Goal: Task Accomplishment & Management: Manage account settings

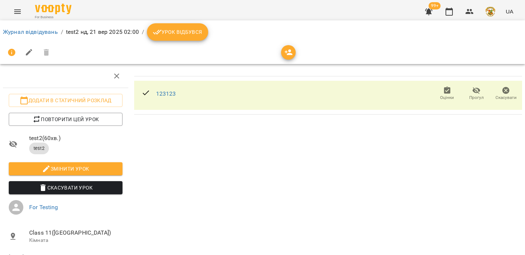
click at [498, 15] on button "button" at bounding box center [489, 11] width 19 height 19
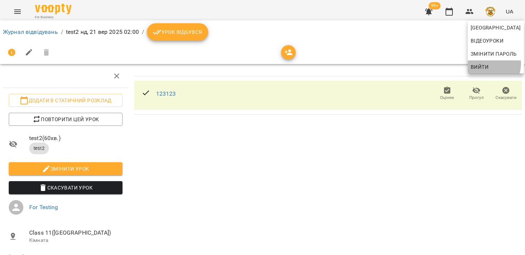
click at [489, 64] on span "Вийти" at bounding box center [495, 67] width 50 height 9
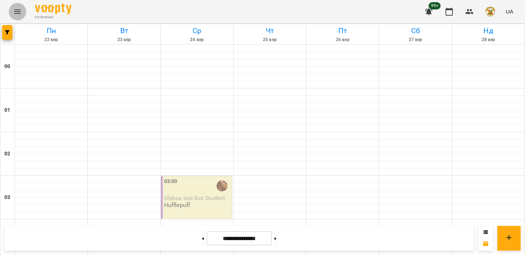
click at [17, 11] on icon "Menu" at bounding box center [17, 11] width 7 height 4
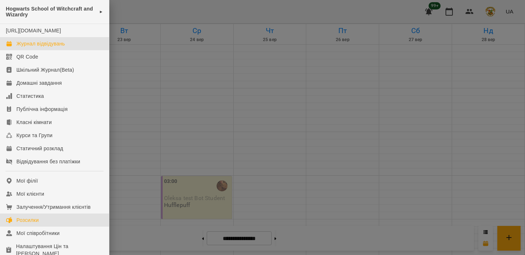
click at [51, 227] on link "Розсилки" at bounding box center [54, 220] width 109 height 13
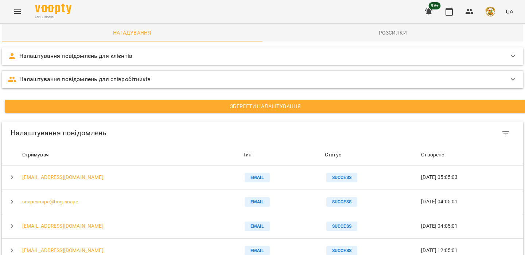
scroll to position [65, 0]
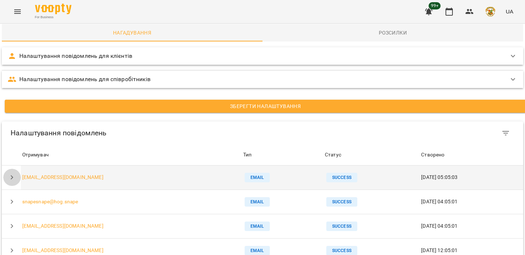
click at [5, 169] on button "button" at bounding box center [11, 177] width 17 height 17
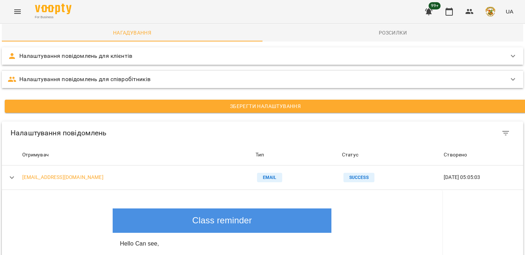
scroll to position [600, 0]
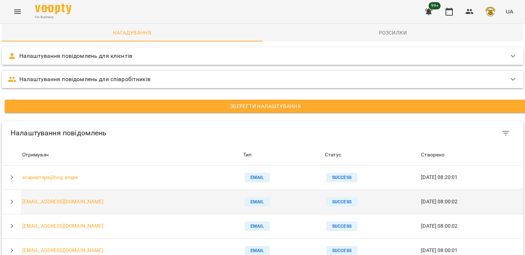
scroll to position [300, 0]
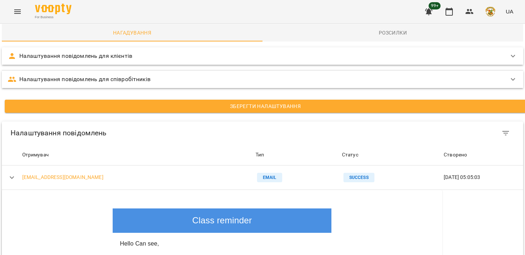
scroll to position [4, 0]
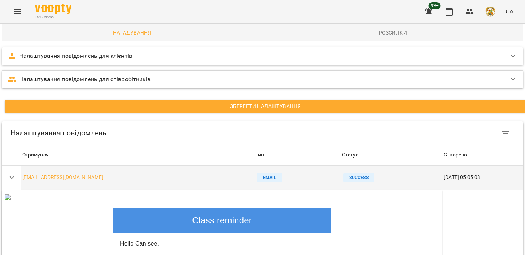
click at [10, 176] on icon "button" at bounding box center [12, 177] width 9 height 9
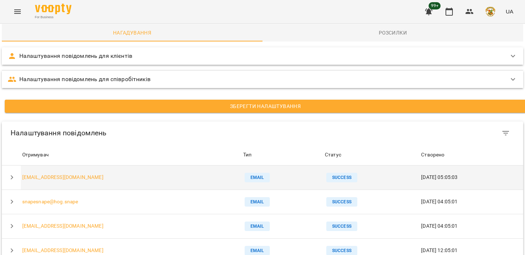
scroll to position [300, 0]
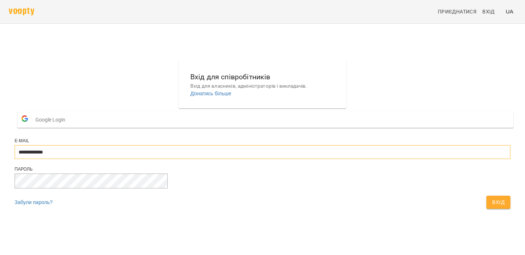
click at [306, 159] on input "**********" at bounding box center [262, 152] width 495 height 14
type input "**********"
click at [492, 207] on span "Вхід" at bounding box center [498, 202] width 12 height 9
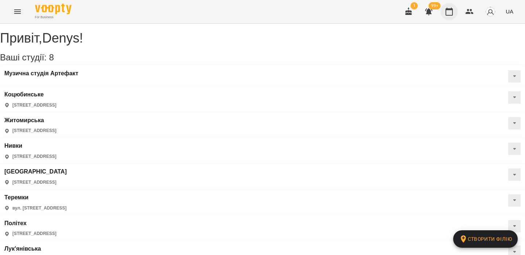
click at [445, 7] on icon "button" at bounding box center [448, 11] width 9 height 9
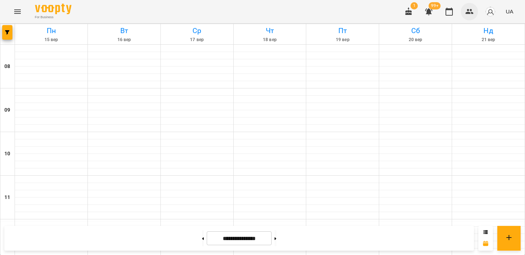
click at [476, 12] on button "button" at bounding box center [468, 11] width 17 height 17
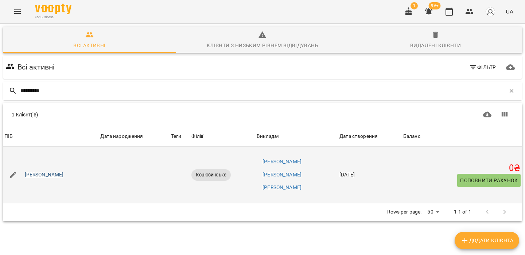
type input "**********"
click at [48, 173] on link "Боровський Олександр" at bounding box center [44, 175] width 39 height 7
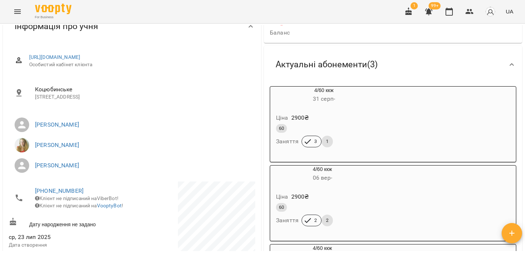
scroll to position [105, 0]
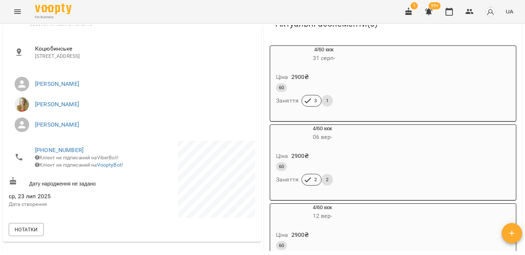
click at [350, 103] on div "60 Заняття 3 1" at bounding box center [323, 95] width 99 height 26
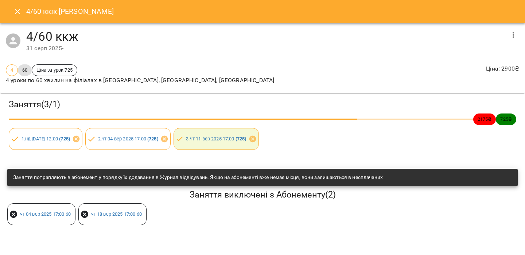
click at [511, 37] on icon "button" at bounding box center [513, 35] width 9 height 9
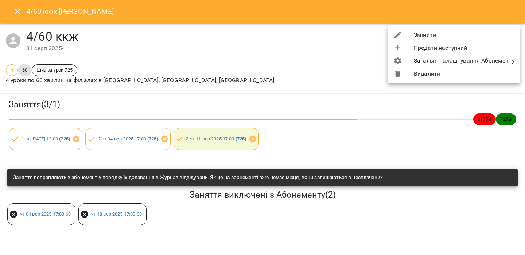
click at [492, 38] on li "Змінити" at bounding box center [453, 34] width 133 height 13
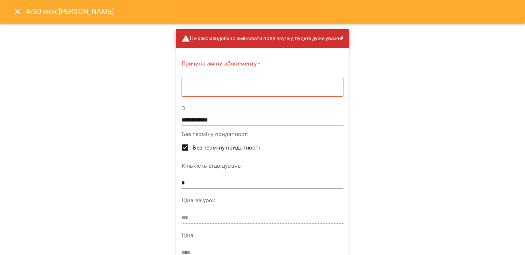
click at [286, 97] on div "Причина зміни абонементу * * ​" at bounding box center [262, 80] width 162 height 40
click at [292, 91] on div "* ​" at bounding box center [262, 87] width 162 height 20
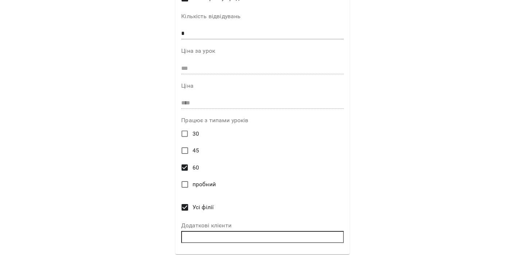
scroll to position [170, 0]
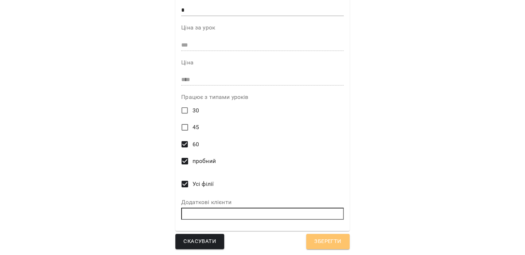
click at [325, 240] on span "Зберегти" at bounding box center [327, 241] width 27 height 9
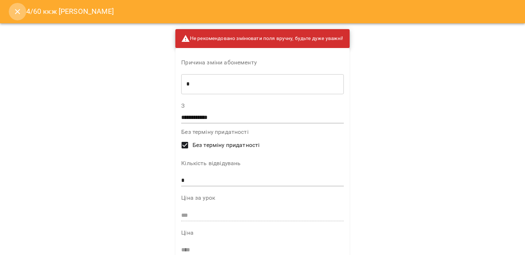
click at [11, 13] on button "Close" at bounding box center [17, 11] width 17 height 17
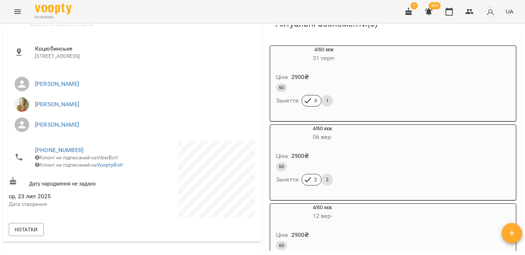
click at [17, 13] on icon "Menu" at bounding box center [17, 11] width 7 height 4
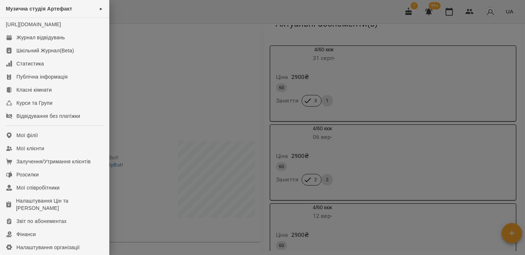
click at [331, 81] on div at bounding box center [262, 127] width 525 height 255
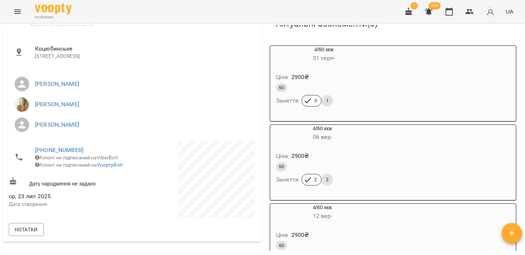
click at [352, 80] on div "Ціна 2900 ₴" at bounding box center [323, 77] width 99 height 13
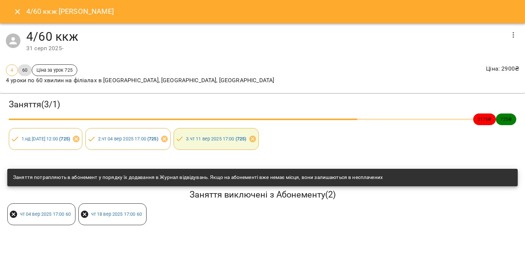
click at [518, 40] on button "button" at bounding box center [512, 34] width 17 height 17
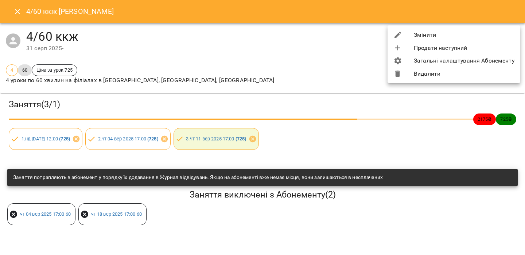
click at [495, 38] on li "Змінити" at bounding box center [453, 34] width 133 height 13
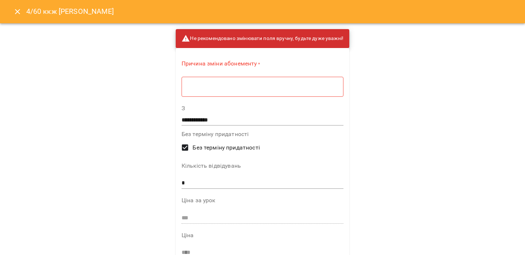
click at [20, 17] on button "Close" at bounding box center [17, 11] width 17 height 17
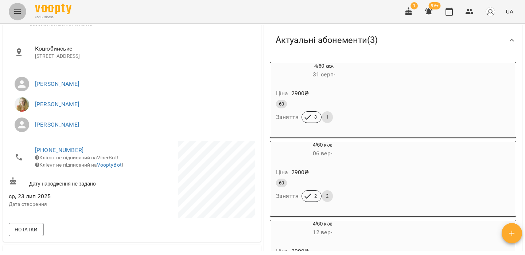
click at [20, 17] on button "Menu" at bounding box center [17, 11] width 17 height 17
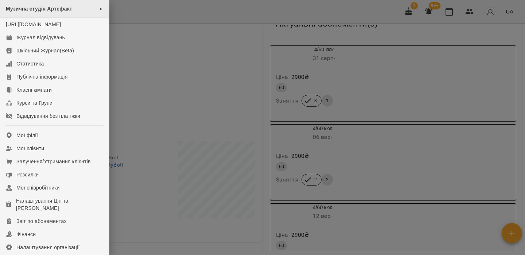
click at [99, 9] on span "►" at bounding box center [101, 9] width 4 height 6
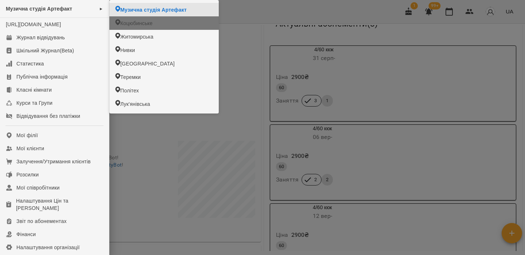
click at [134, 23] on span "Коцюбинське" at bounding box center [136, 23] width 32 height 7
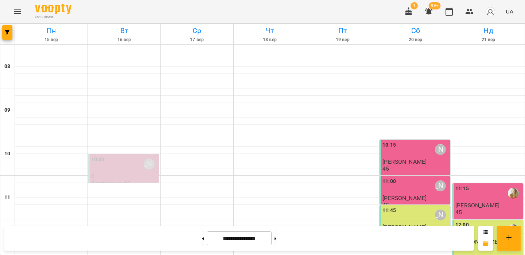
click at [11, 10] on button "Menu" at bounding box center [17, 11] width 17 height 17
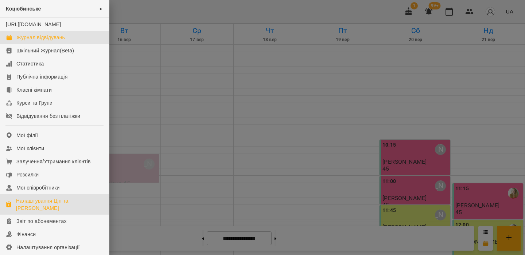
click at [38, 212] on div "Налаштування Цін та Абонементів" at bounding box center [59, 204] width 87 height 15
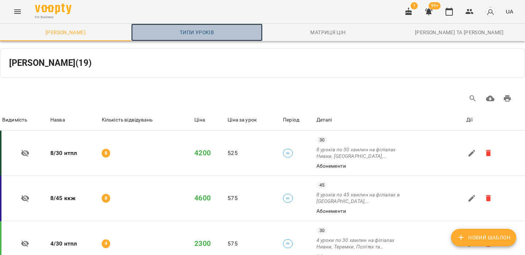
click at [206, 30] on span "Типи уроків" at bounding box center [197, 32] width 122 height 9
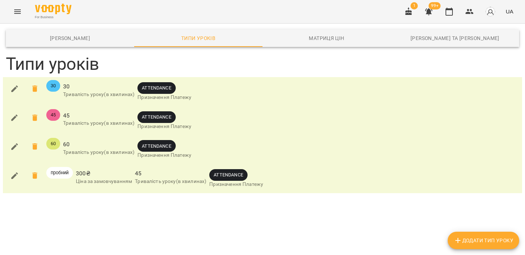
click at [21, 15] on icon "Menu" at bounding box center [17, 11] width 9 height 9
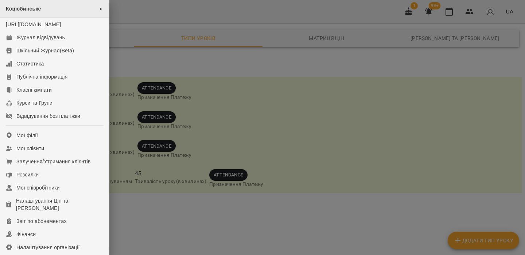
click at [61, 10] on div "Коцюбинське ►" at bounding box center [54, 9] width 109 height 18
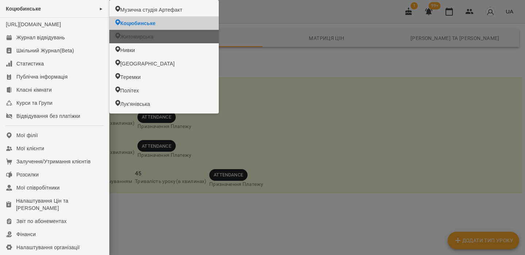
click at [130, 36] on span "Житомирська" at bounding box center [136, 36] width 33 height 7
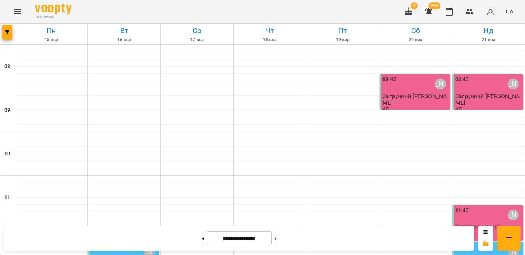
click at [16, 12] on icon "Menu" at bounding box center [17, 11] width 9 height 9
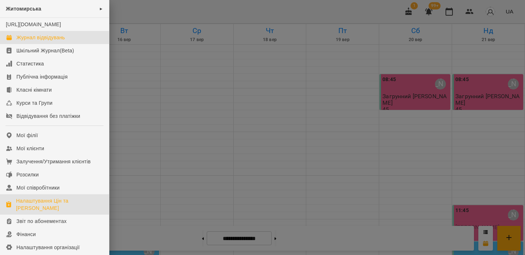
click at [51, 212] on div "Налаштування Цін та Абонементів" at bounding box center [59, 204] width 87 height 15
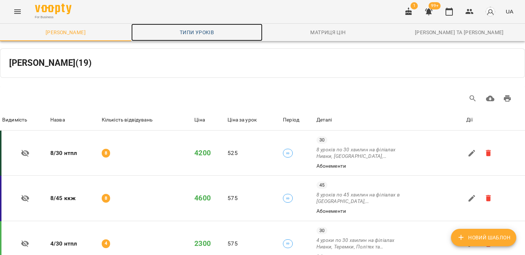
click at [199, 32] on span "Типи уроків" at bounding box center [197, 32] width 122 height 9
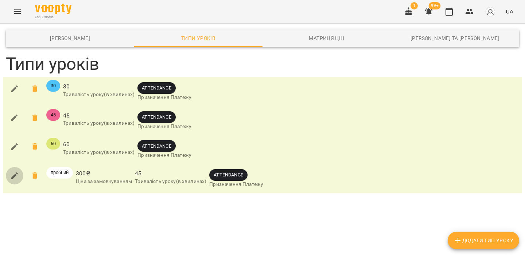
click at [17, 172] on icon "button" at bounding box center [14, 176] width 9 height 9
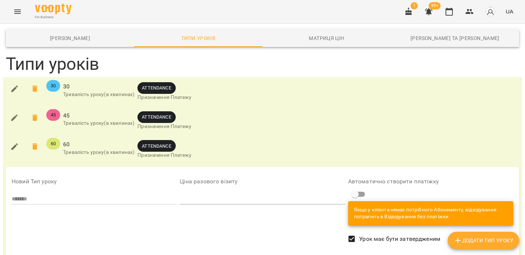
scroll to position [96, 0]
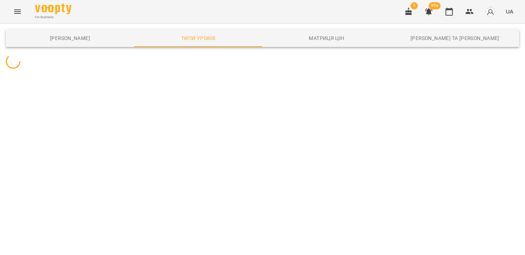
scroll to position [0, 0]
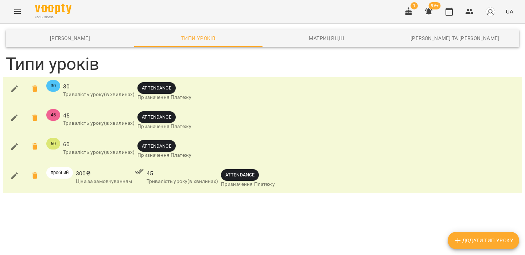
click at [16, 6] on button "Menu" at bounding box center [17, 11] width 17 height 17
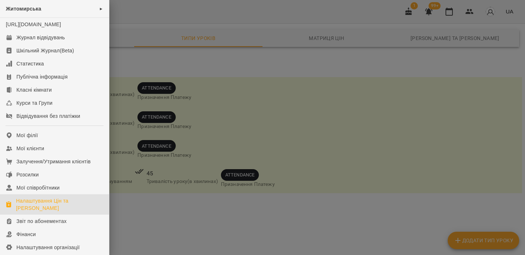
click at [70, 206] on div "Налаштування Цін та Абонементів" at bounding box center [59, 204] width 87 height 15
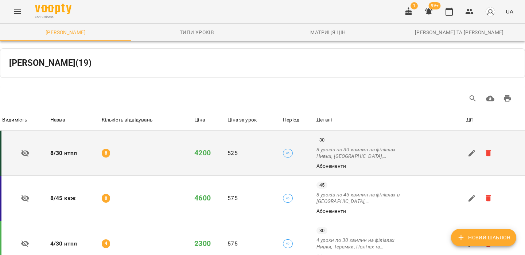
scroll to position [204, 0]
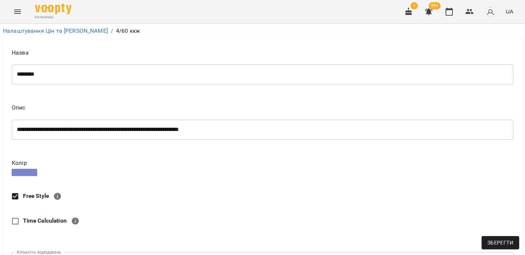
scroll to position [142, 0]
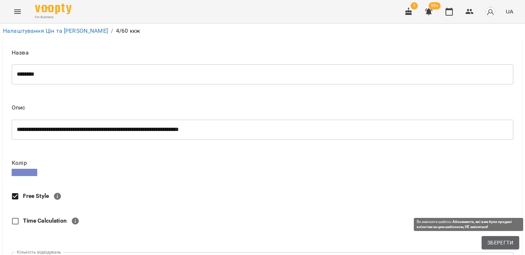
click at [494, 236] on button "Зберегти" at bounding box center [500, 242] width 38 height 13
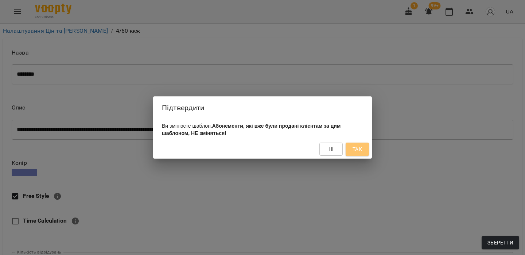
click at [360, 151] on span "Так" at bounding box center [356, 149] width 9 height 9
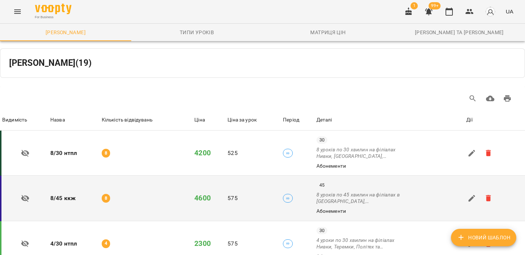
scroll to position [166, 0]
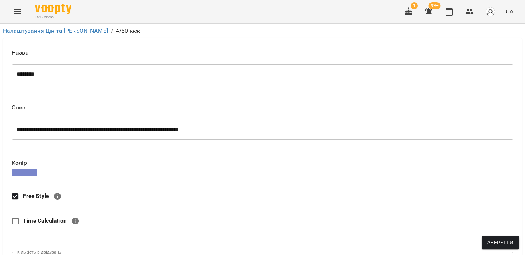
scroll to position [539, 0]
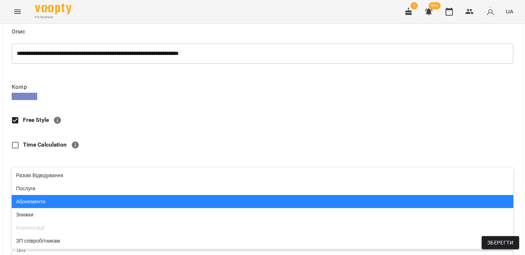
click at [94, 207] on div "Абонементи" at bounding box center [262, 201] width 501 height 13
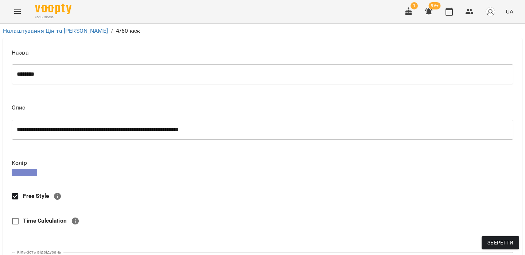
scroll to position [357, 0]
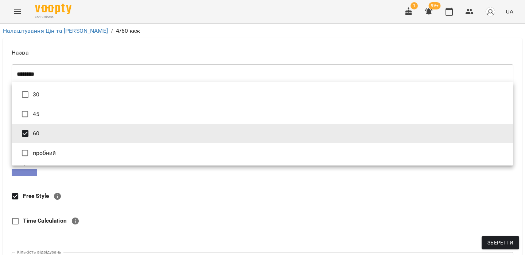
click at [98, 154] on li "пробний" at bounding box center [262, 154] width 501 height 20
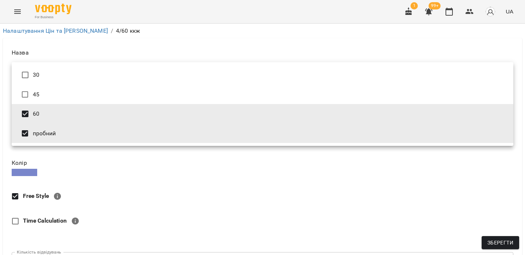
click at [110, 130] on li "пробний" at bounding box center [262, 134] width 501 height 20
type input "**"
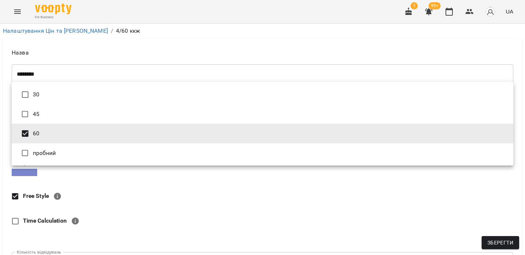
click at [196, 208] on div at bounding box center [262, 127] width 525 height 255
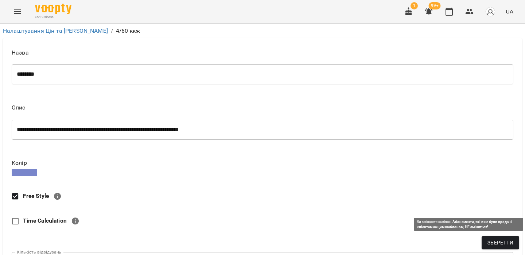
click at [486, 239] on button "Зберегти" at bounding box center [500, 242] width 38 height 13
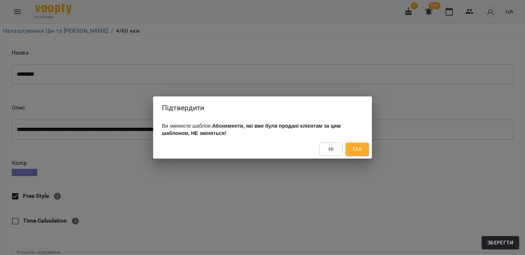
click at [359, 148] on span "Так" at bounding box center [356, 149] width 9 height 9
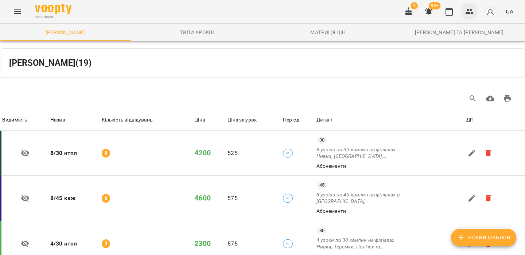
click at [470, 14] on icon "button" at bounding box center [469, 11] width 8 height 5
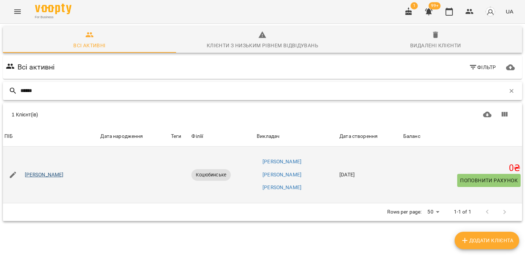
type input "******"
click at [44, 174] on link "Боровський Олександр" at bounding box center [44, 175] width 39 height 7
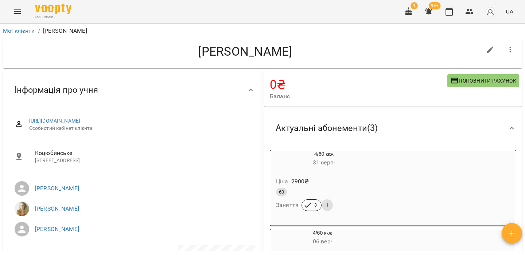
click at [357, 163] on h6 "31 серп -" at bounding box center [323, 163] width 107 height 10
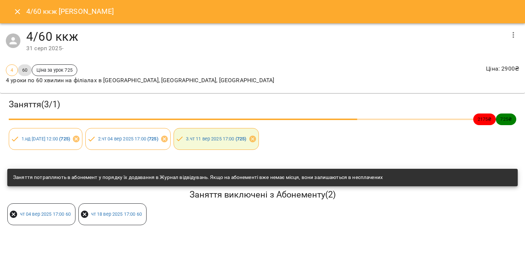
click at [515, 35] on icon "button" at bounding box center [513, 35] width 9 height 9
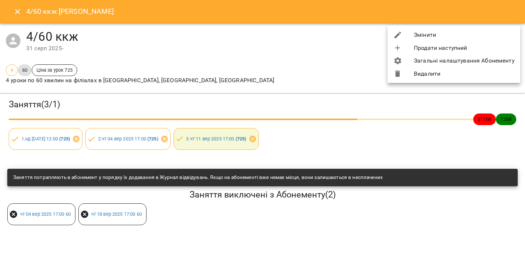
click at [479, 34] on li "Змінити" at bounding box center [453, 34] width 133 height 13
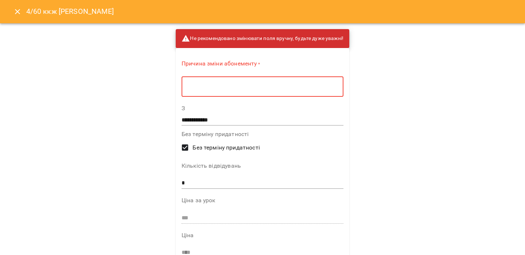
click at [324, 89] on textarea at bounding box center [263, 86] width 152 height 7
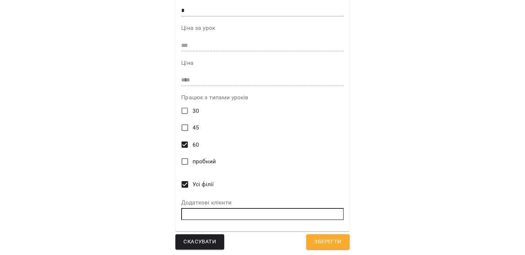
scroll to position [170, 0]
click at [202, 162] on span "пробний" at bounding box center [203, 161] width 23 height 9
click at [324, 240] on span "Зберегти" at bounding box center [327, 241] width 27 height 9
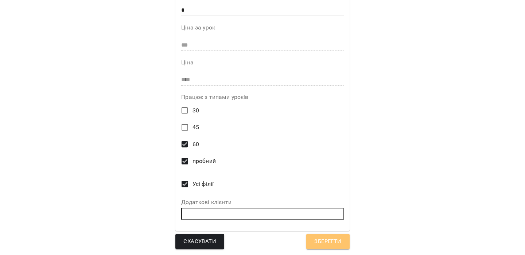
click at [324, 240] on span "Зберегти" at bounding box center [327, 241] width 27 height 9
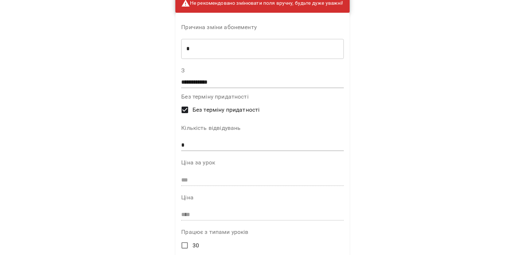
scroll to position [0, 0]
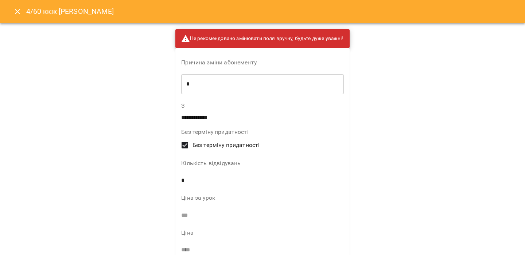
click at [267, 91] on div "* ​" at bounding box center [262, 84] width 162 height 20
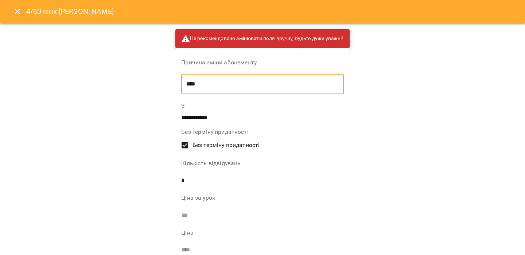
scroll to position [170, 0]
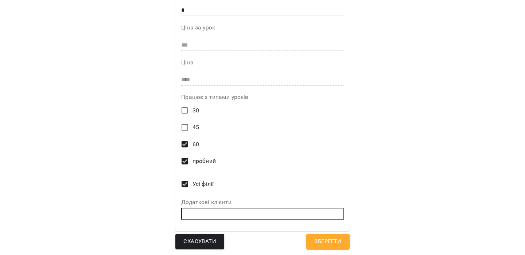
click at [323, 246] on span "Зберегти" at bounding box center [327, 241] width 27 height 9
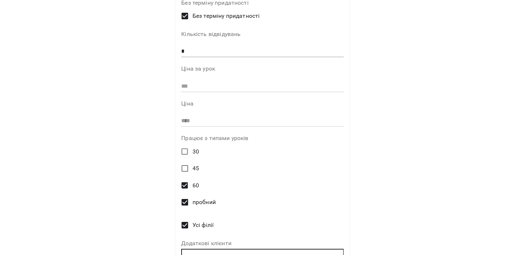
scroll to position [133, 0]
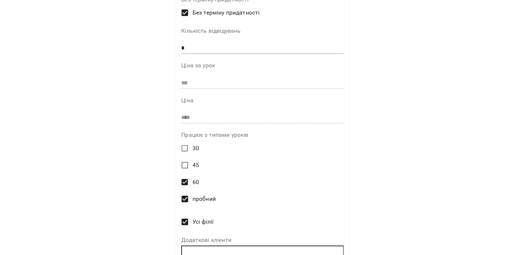
click at [201, 196] on span "пробний" at bounding box center [203, 199] width 23 height 9
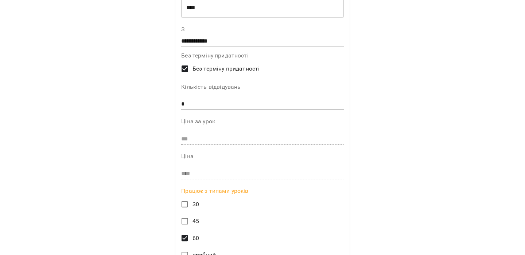
scroll to position [73, 0]
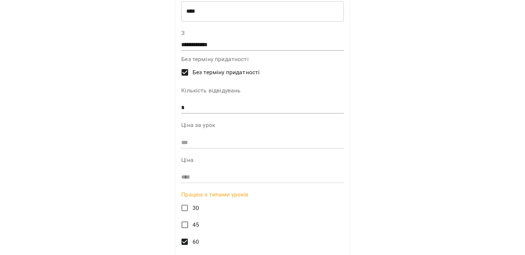
click at [242, 104] on input "*" at bounding box center [262, 108] width 162 height 12
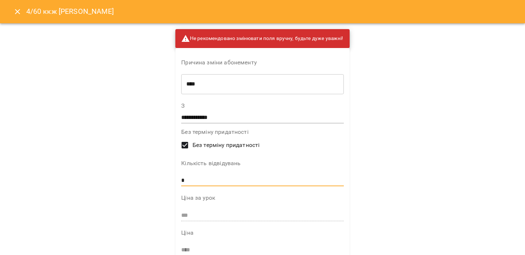
type input "*"
click at [250, 75] on div "* ​" at bounding box center [262, 84] width 162 height 20
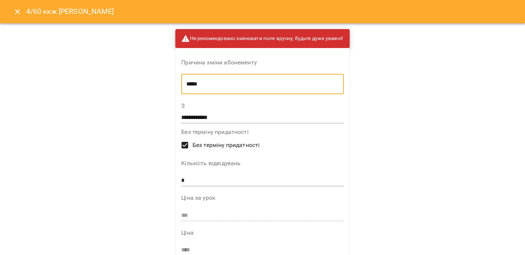
scroll to position [170, 0]
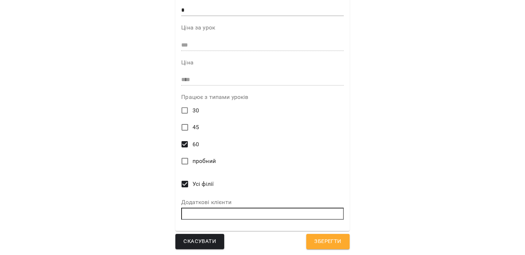
click at [194, 160] on span "пробний" at bounding box center [203, 161] width 23 height 9
click at [334, 244] on span "Зберегти" at bounding box center [327, 241] width 27 height 9
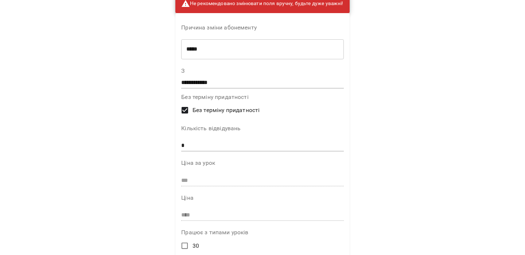
scroll to position [33, 0]
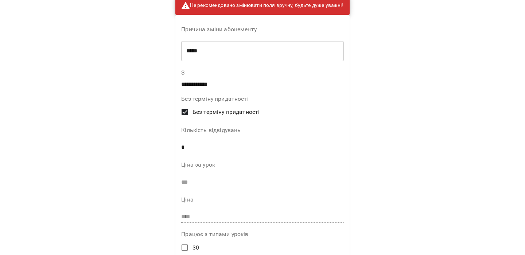
click at [246, 148] on input "*" at bounding box center [262, 148] width 162 height 12
type input "*"
click at [425, 157] on div "**********" at bounding box center [262, 127] width 525 height 255
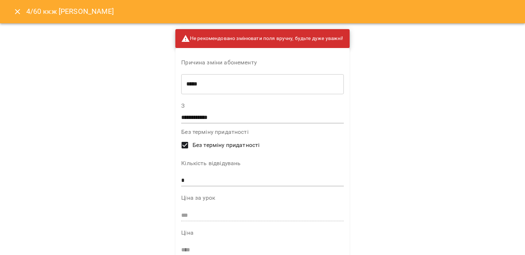
scroll to position [170, 0]
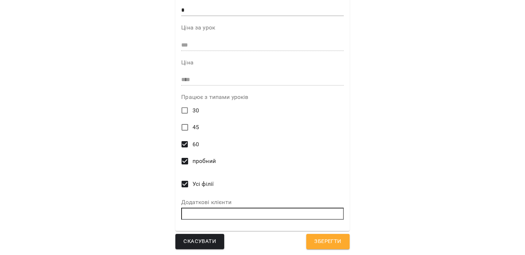
click at [201, 160] on span "пробний" at bounding box center [203, 161] width 23 height 9
click at [317, 240] on span "Зберегти" at bounding box center [327, 241] width 27 height 9
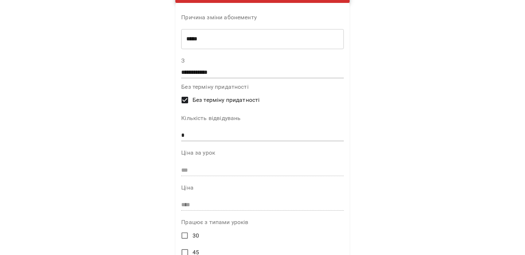
scroll to position [0, 0]
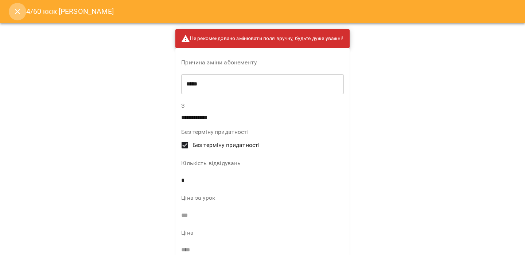
click at [24, 9] on button "Close" at bounding box center [17, 11] width 17 height 17
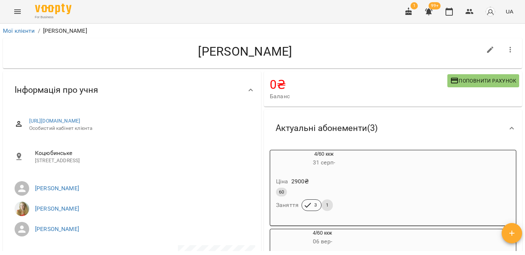
click at [356, 181] on div "Ціна 2900 ₴" at bounding box center [323, 181] width 99 height 13
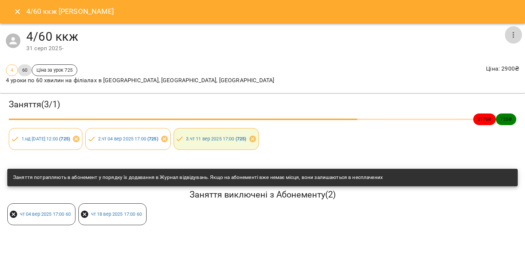
click at [506, 33] on button "button" at bounding box center [512, 34] width 17 height 17
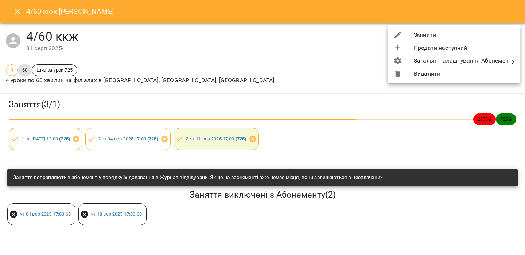
click at [487, 37] on li "Змінити" at bounding box center [453, 34] width 133 height 13
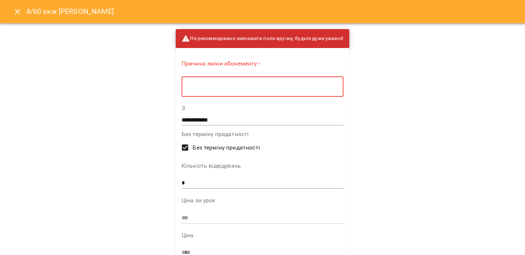
click at [290, 84] on textarea at bounding box center [263, 86] width 152 height 7
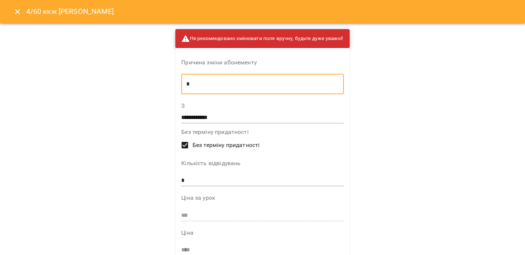
scroll to position [170, 0]
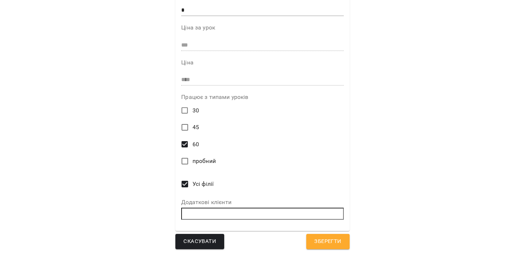
click at [200, 165] on span "пробний" at bounding box center [203, 161] width 23 height 9
click at [318, 242] on span "Зберегти" at bounding box center [327, 241] width 27 height 9
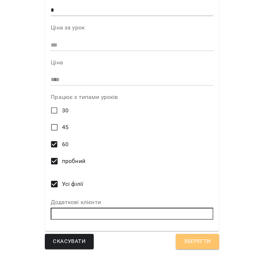
click at [208, 243] on span "Зберегти" at bounding box center [197, 241] width 27 height 9
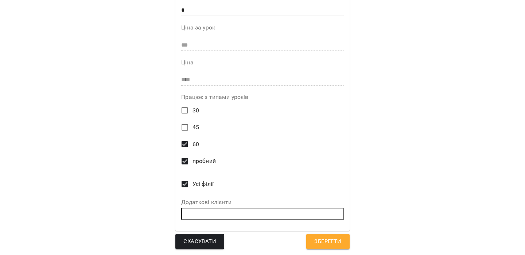
click at [519, 5] on div "**********" at bounding box center [262, 127] width 525 height 255
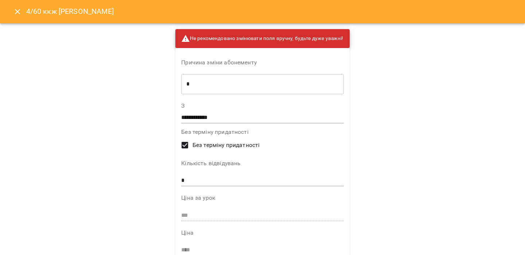
click at [12, 14] on button "Close" at bounding box center [17, 11] width 17 height 17
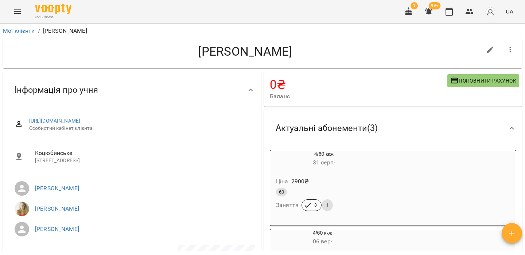
click at [17, 15] on icon "Menu" at bounding box center [17, 11] width 9 height 9
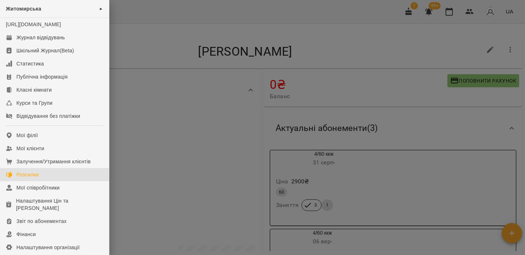
click at [44, 181] on link "Розсилки" at bounding box center [54, 174] width 109 height 13
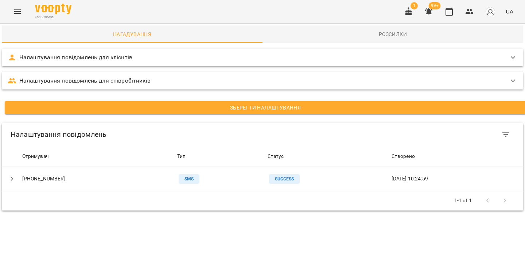
click at [486, 15] on img "button" at bounding box center [490, 12] width 10 height 10
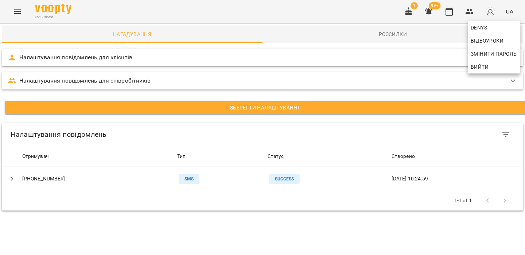
click at [473, 65] on span "Вийти" at bounding box center [479, 67] width 18 height 9
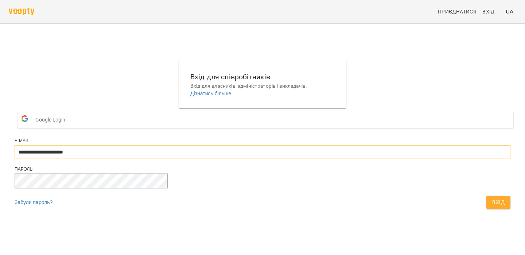
click at [228, 159] on input "**********" at bounding box center [262, 152] width 495 height 14
type input "**********"
click at [492, 207] on span "Вхід" at bounding box center [498, 202] width 12 height 9
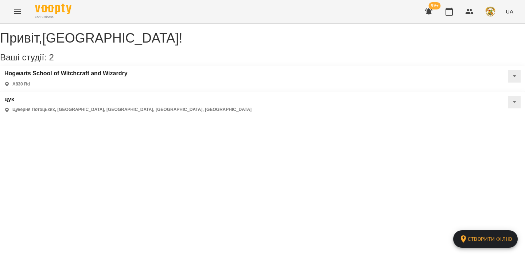
click at [10, 17] on div "For Business 99+ UA" at bounding box center [262, 11] width 525 height 23
click at [19, 13] on icon "Menu" at bounding box center [17, 11] width 7 height 4
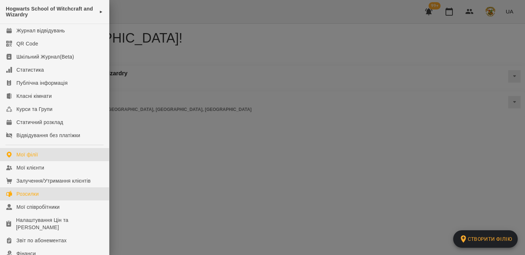
click at [29, 194] on div "Розсилки" at bounding box center [27, 194] width 22 height 7
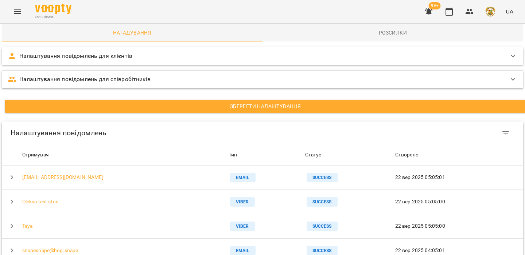
scroll to position [300, 0]
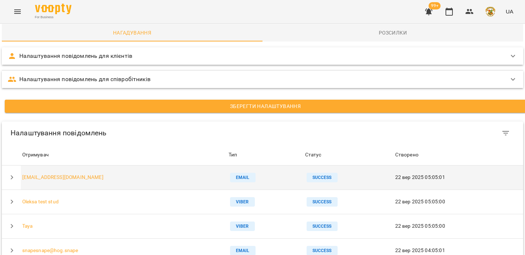
scroll to position [46, 0]
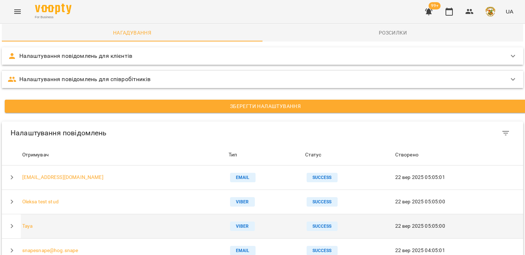
drag, startPoint x: 409, startPoint y: 133, endPoint x: 471, endPoint y: 192, distance: 86.3
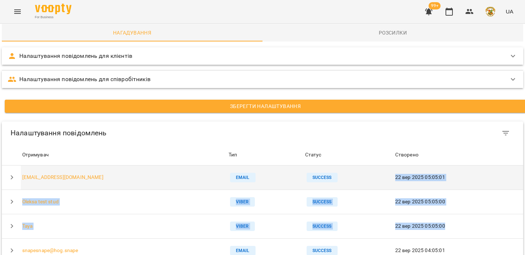
drag, startPoint x: 463, startPoint y: 182, endPoint x: 409, endPoint y: 133, distance: 73.5
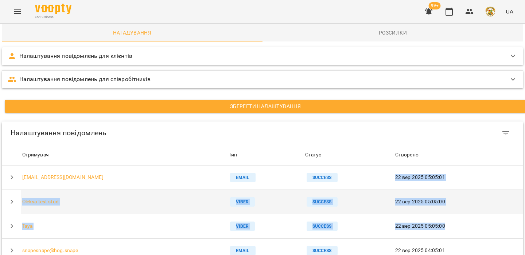
scroll to position [300, 0]
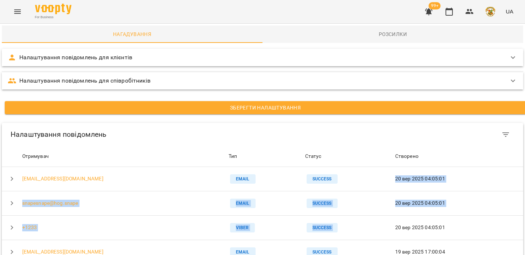
click at [489, 19] on button "button" at bounding box center [489, 11] width 19 height 19
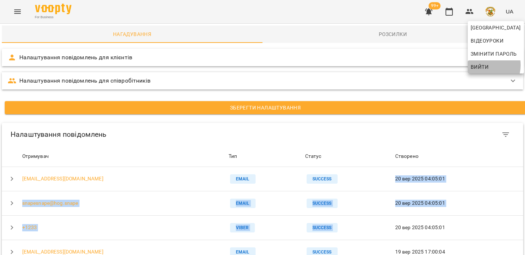
click at [482, 65] on span "Вийти" at bounding box center [479, 67] width 18 height 9
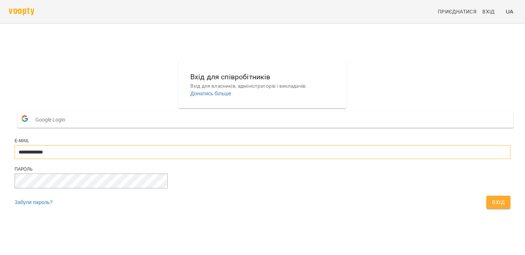
click at [310, 159] on input "**********" at bounding box center [262, 152] width 495 height 14
type input "**********"
click at [486, 209] on button "Вхід" at bounding box center [498, 202] width 24 height 13
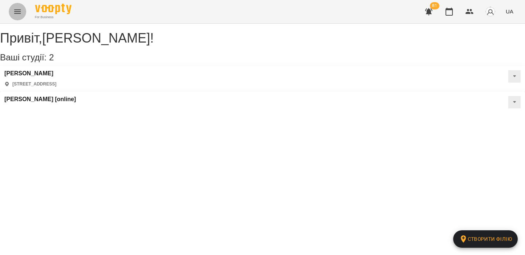
click at [22, 14] on button "Menu" at bounding box center [17, 11] width 17 height 17
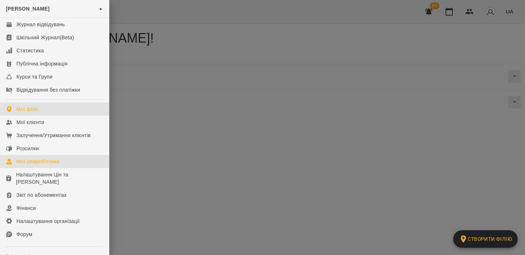
click at [58, 163] on div "Мої співробітники" at bounding box center [37, 161] width 43 height 7
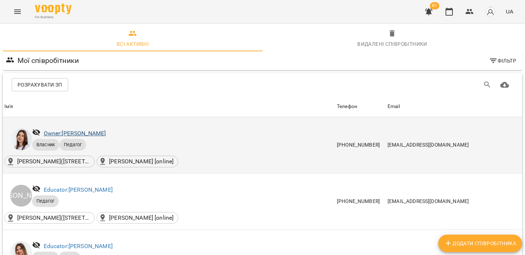
scroll to position [115, 0]
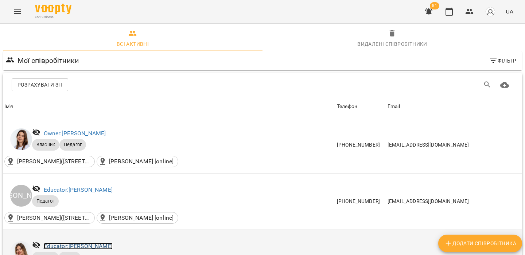
click at [113, 243] on link "Educator: [PERSON_NAME]" at bounding box center [78, 246] width 69 height 7
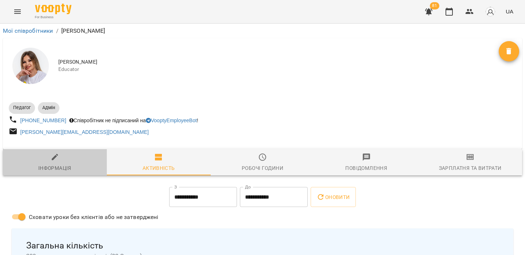
click at [78, 162] on span "Інформація" at bounding box center [54, 163] width 95 height 20
select select "**"
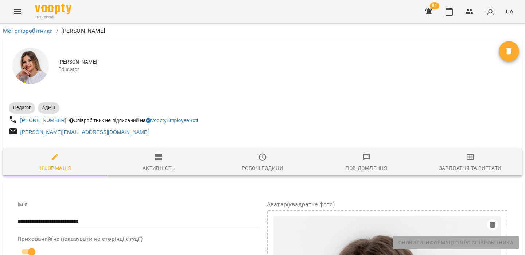
click at [490, 9] on img "button" at bounding box center [490, 12] width 10 height 10
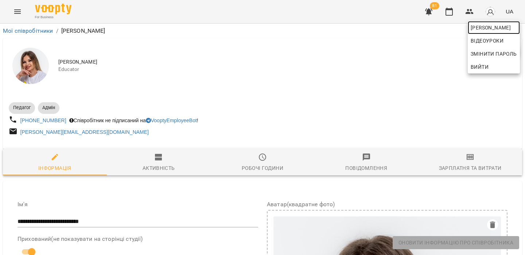
click at [476, 27] on span "[PERSON_NAME]" at bounding box center [493, 27] width 46 height 9
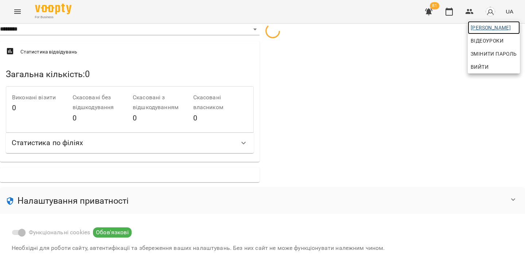
select select "**"
select select "**********"
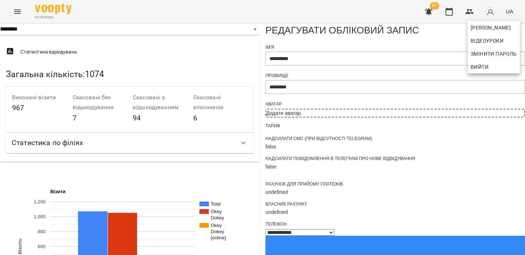
click at [277, 94] on div at bounding box center [262, 127] width 525 height 255
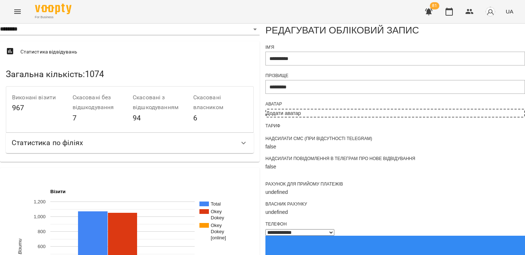
scroll to position [478, 0]
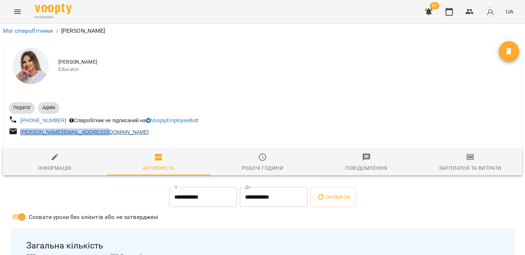
drag, startPoint x: 116, startPoint y: 135, endPoint x: 20, endPoint y: 136, distance: 95.8
click at [20, 136] on div "oksana.sharovska.11@gmail.com" at bounding box center [134, 132] width 255 height 13
copy link "oksana.sharovska.11@gmail.com"
click at [430, 18] on button "button" at bounding box center [428, 11] width 17 height 17
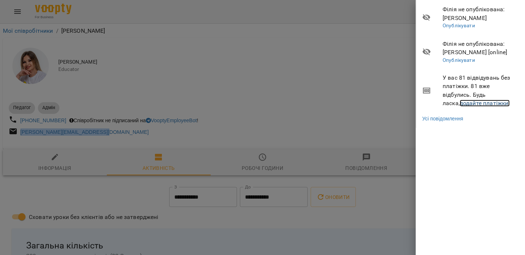
click at [462, 102] on link "додайте платіжки!" at bounding box center [484, 103] width 50 height 7
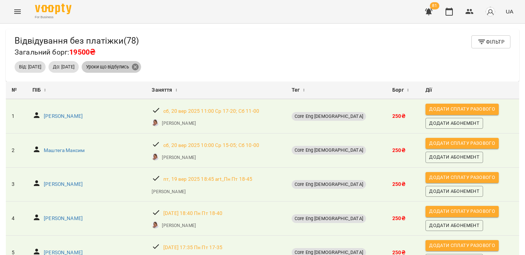
click at [139, 68] on icon at bounding box center [135, 67] width 8 height 8
click at [25, 12] on button "Menu" at bounding box center [17, 11] width 17 height 17
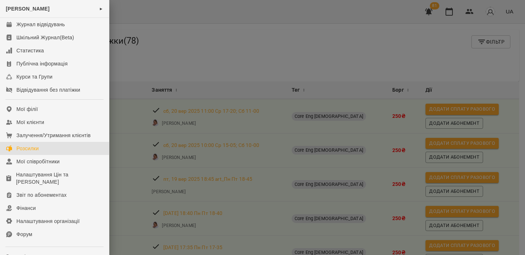
click at [44, 143] on link "Розсилки" at bounding box center [54, 148] width 109 height 13
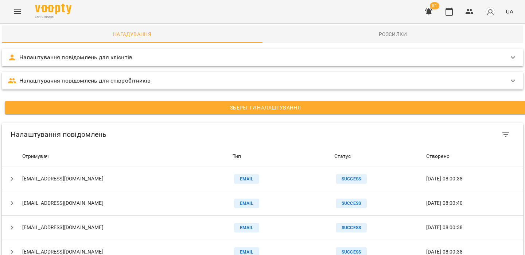
click at [137, 89] on div "Налаштування повідомлень для співробітників" at bounding box center [262, 80] width 521 height 17
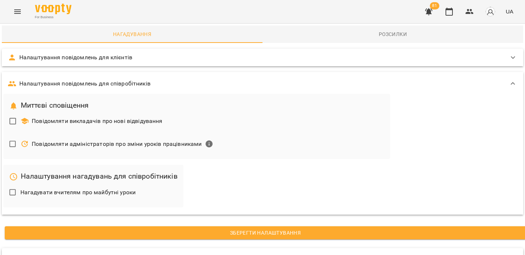
click at [495, 10] on img "button" at bounding box center [490, 12] width 10 height 10
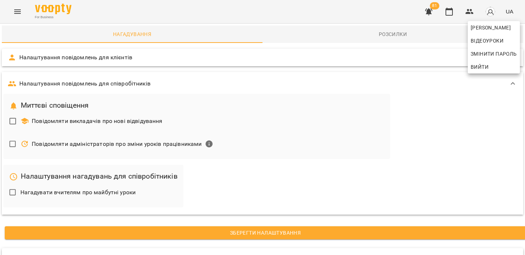
click at [290, 43] on div at bounding box center [262, 127] width 525 height 255
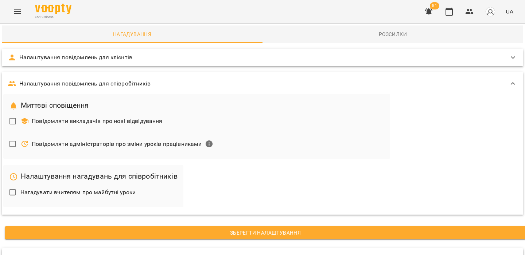
click at [22, 20] on div "For Business 81 UA" at bounding box center [262, 11] width 525 height 23
click at [18, 17] on button "Menu" at bounding box center [17, 11] width 17 height 17
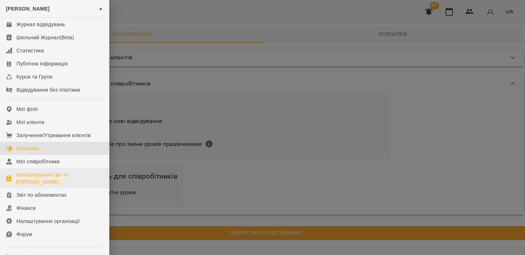
scroll to position [60, 0]
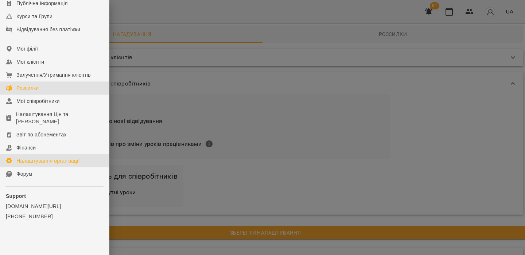
click at [76, 161] on div "Налаштування організації" at bounding box center [47, 160] width 63 height 7
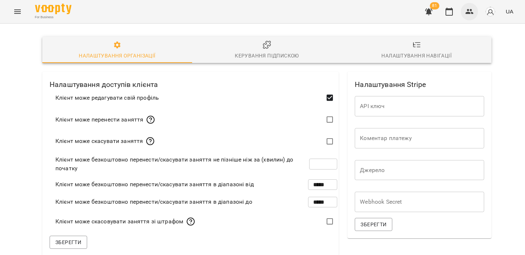
click at [469, 9] on icon "button" at bounding box center [469, 11] width 9 height 9
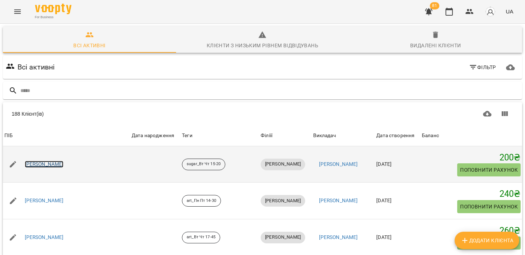
click at [64, 166] on link "Єжелева Діана Володимирівна" at bounding box center [44, 164] width 39 height 7
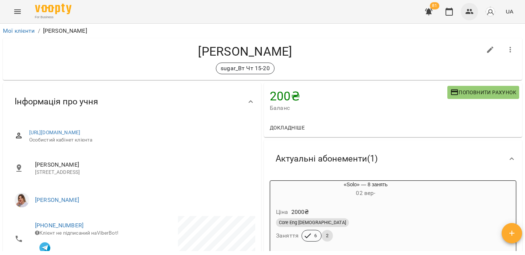
click at [469, 19] on button "button" at bounding box center [468, 11] width 17 height 17
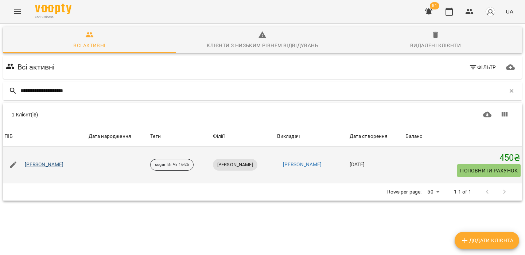
type input "**********"
click at [55, 166] on link "Лаврінок Володимир Володимирович" at bounding box center [44, 164] width 39 height 7
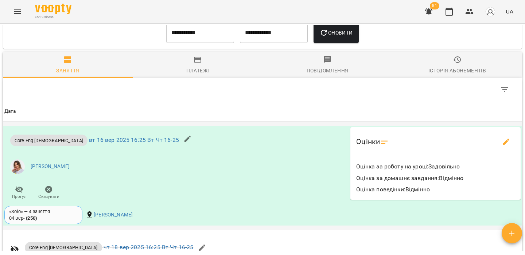
scroll to position [449, 0]
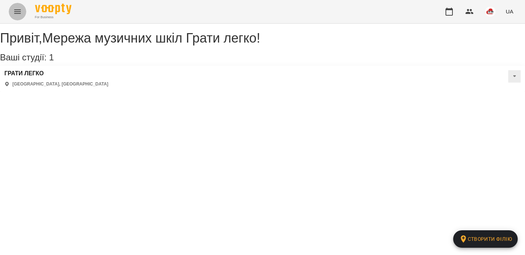
click at [19, 8] on icon "Menu" at bounding box center [17, 11] width 9 height 9
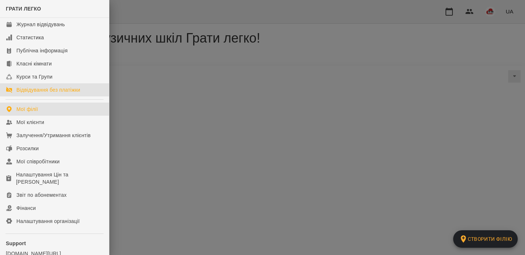
click at [65, 92] on div "Відвідування без платіжки" at bounding box center [48, 89] width 64 height 7
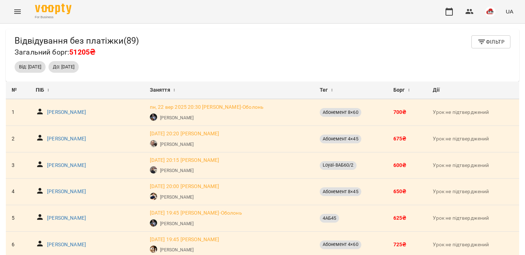
click at [497, 39] on span "Фільтр" at bounding box center [490, 42] width 27 height 9
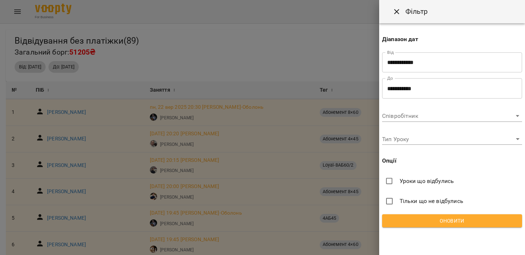
click at [368, 34] on div at bounding box center [262, 127] width 525 height 255
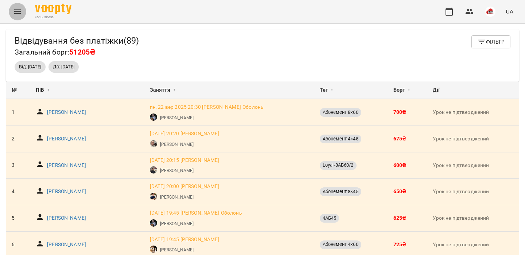
click at [19, 7] on button "Menu" at bounding box center [17, 11] width 17 height 17
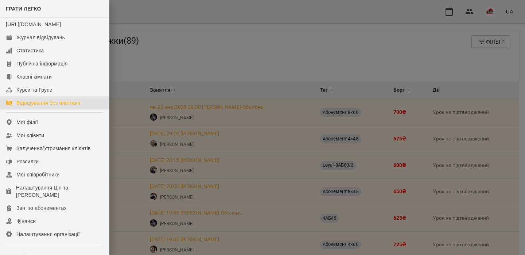
click at [193, 39] on div at bounding box center [262, 127] width 525 height 255
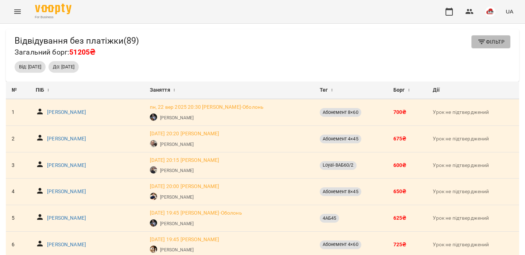
click at [496, 39] on span "Фільтр" at bounding box center [490, 42] width 27 height 9
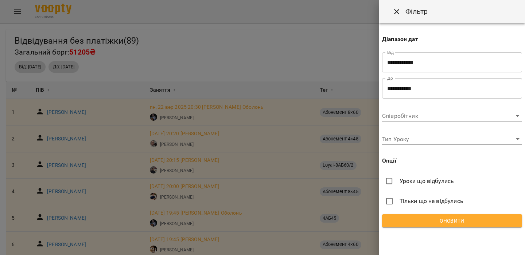
click at [424, 179] on span "Уроки що відбулись" at bounding box center [426, 181] width 55 height 9
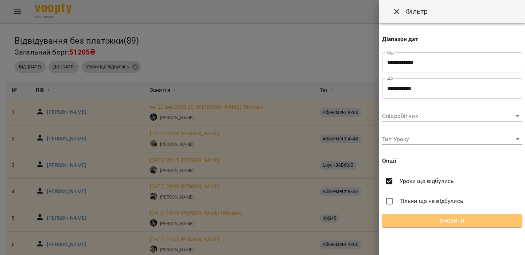
click at [421, 221] on span "Оновити" at bounding box center [452, 221] width 128 height 9
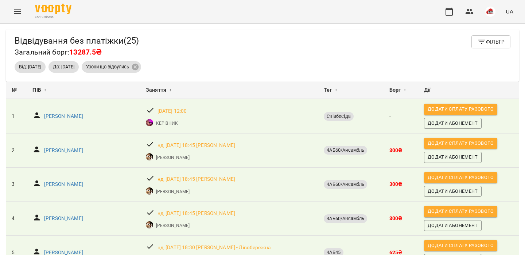
click at [21, 10] on icon "Menu" at bounding box center [17, 11] width 9 height 9
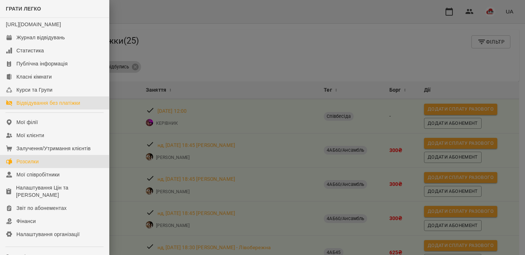
click at [55, 168] on link "Розсилки" at bounding box center [54, 161] width 109 height 13
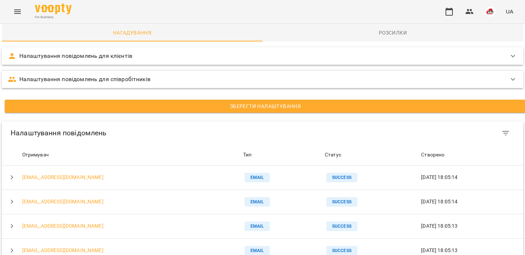
scroll to position [58, 0]
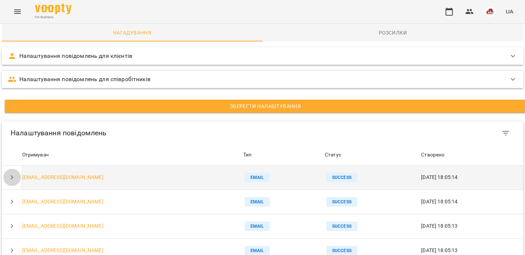
click at [10, 173] on icon "button" at bounding box center [12, 177] width 9 height 9
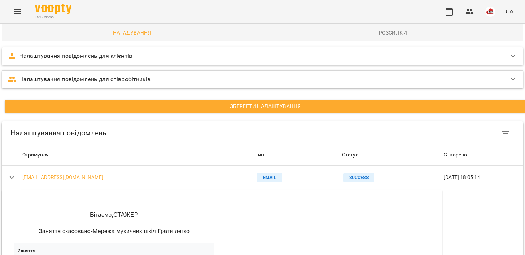
scroll to position [77, 0]
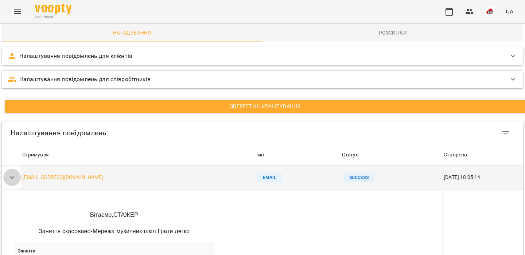
click at [15, 173] on icon "button" at bounding box center [12, 177] width 9 height 9
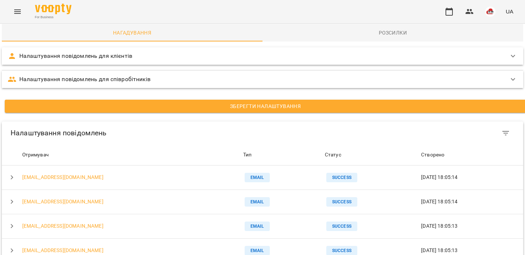
scroll to position [300, 0]
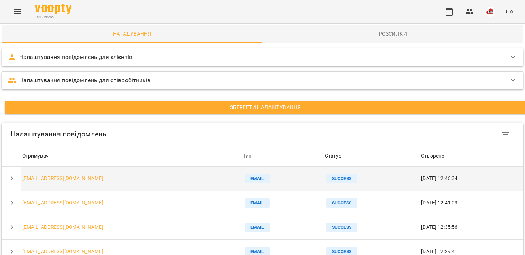
click at [12, 177] on icon "button" at bounding box center [12, 178] width 9 height 9
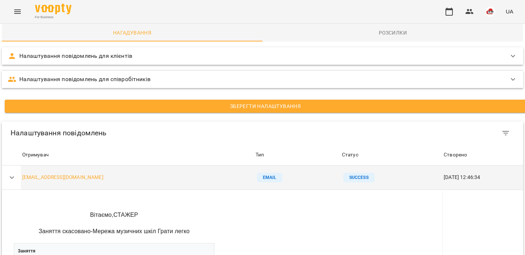
scroll to position [110, 0]
click at [14, 173] on icon "button" at bounding box center [12, 177] width 9 height 9
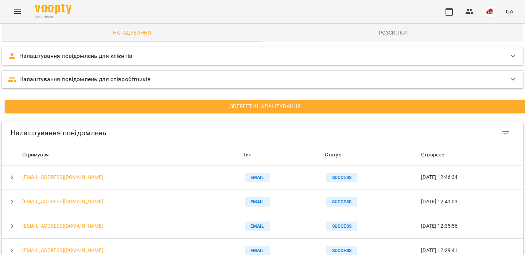
scroll to position [300, 0]
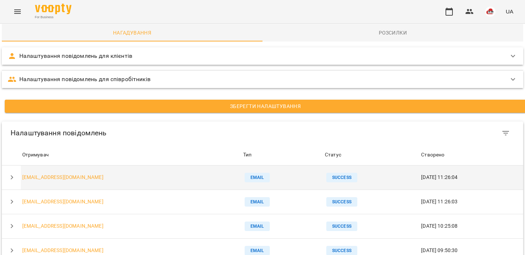
click at [12, 176] on icon "button" at bounding box center [12, 178] width 3 height 4
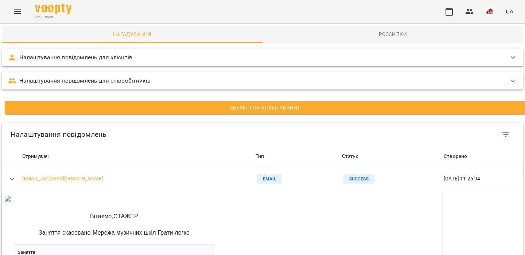
scroll to position [498, 0]
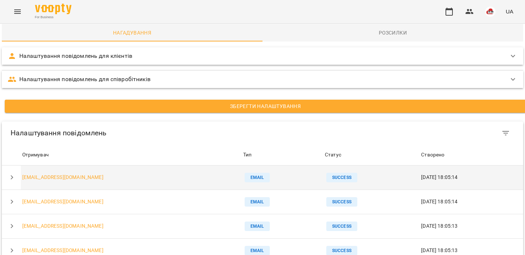
click at [9, 173] on icon "button" at bounding box center [12, 177] width 9 height 9
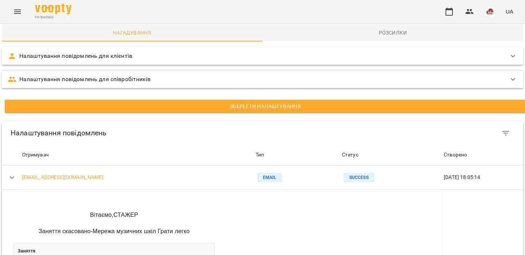
scroll to position [115, 0]
drag, startPoint x: 29, startPoint y: 102, endPoint x: 225, endPoint y: 226, distance: 232.0
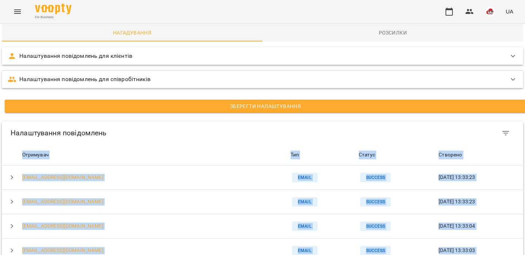
scroll to position [0, 0]
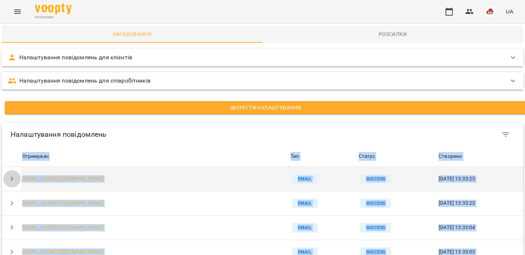
click at [13, 184] on button "button" at bounding box center [11, 178] width 17 height 17
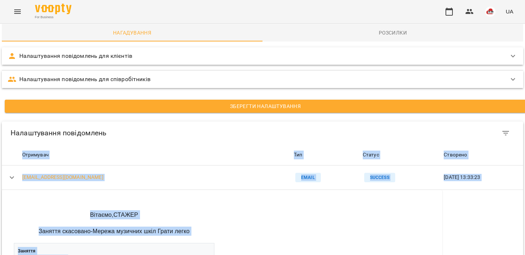
scroll to position [129, 0]
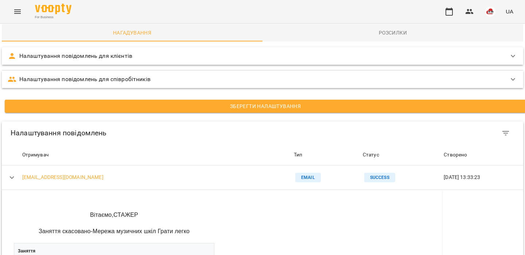
drag, startPoint x: 33, startPoint y: 70, endPoint x: 215, endPoint y: 218, distance: 234.1
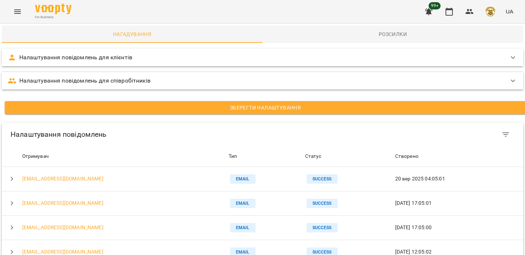
scroll to position [57, 0]
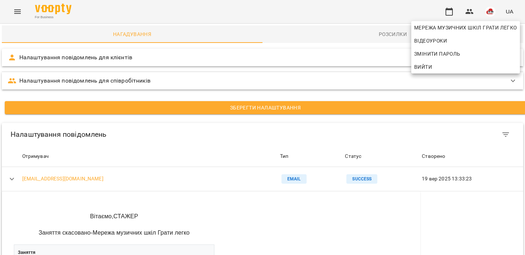
click at [474, 70] on span "Вийти" at bounding box center [465, 67] width 103 height 9
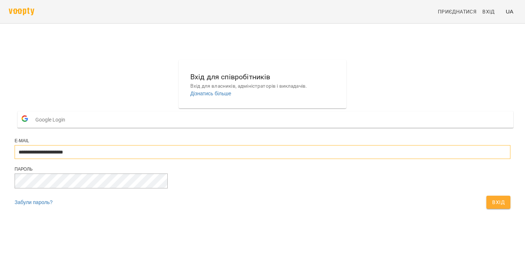
click at [254, 159] on input "**********" at bounding box center [262, 152] width 495 height 14
paste input "email"
click at [492, 207] on span "Вхід" at bounding box center [498, 202] width 12 height 9
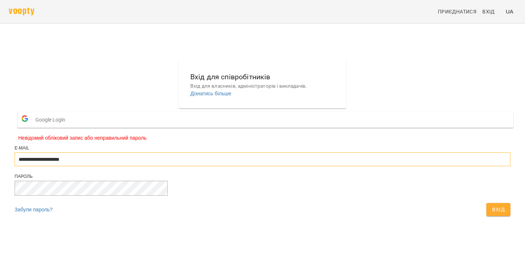
click at [192, 166] on input "**********" at bounding box center [262, 160] width 495 height 14
type input "**********"
click at [486, 216] on button "Вхід" at bounding box center [498, 209] width 24 height 13
click at [265, 166] on input "**********" at bounding box center [262, 160] width 495 height 14
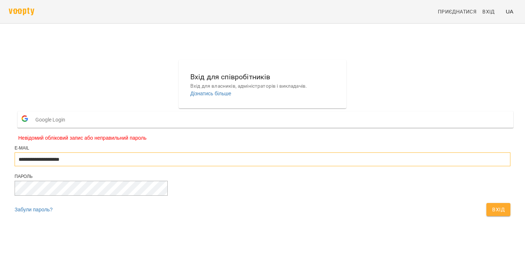
click at [264, 166] on input "**********" at bounding box center [262, 160] width 495 height 14
click at [486, 216] on button "Вхід" at bounding box center [498, 209] width 24 height 13
